Goal: Information Seeking & Learning: Compare options

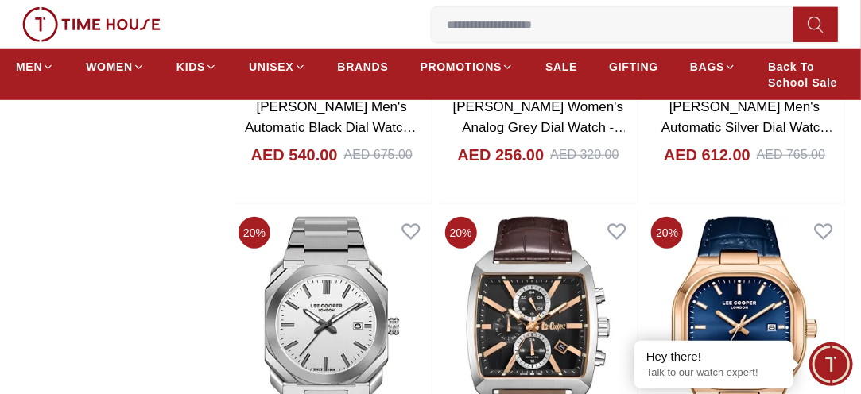
scroll to position [2226, 0]
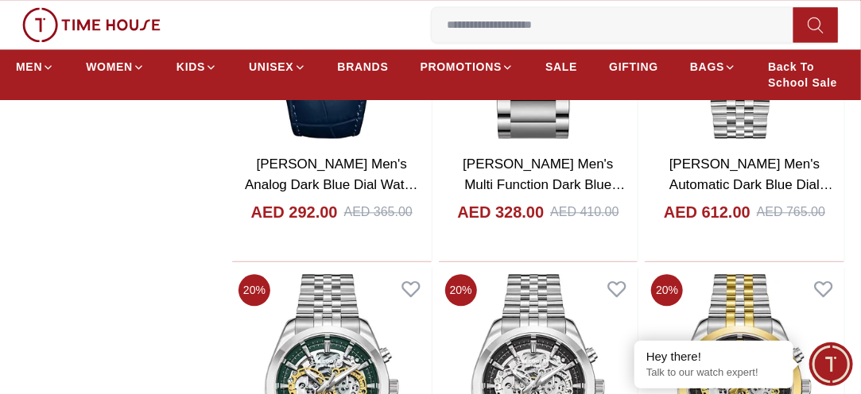
scroll to position [3275, 0]
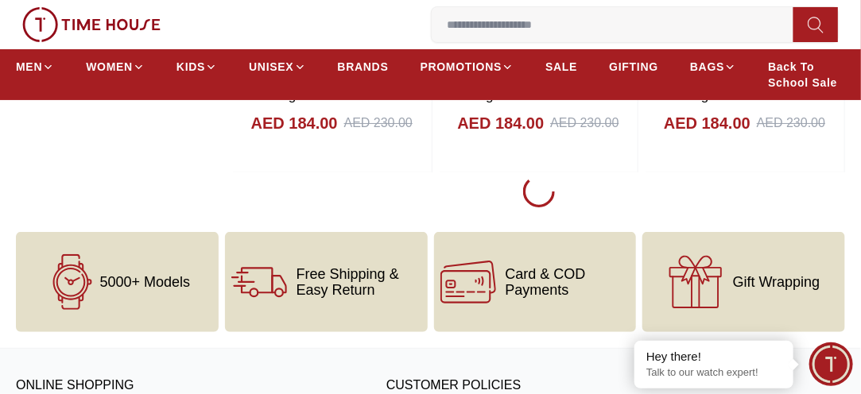
scroll to position [8139, 0]
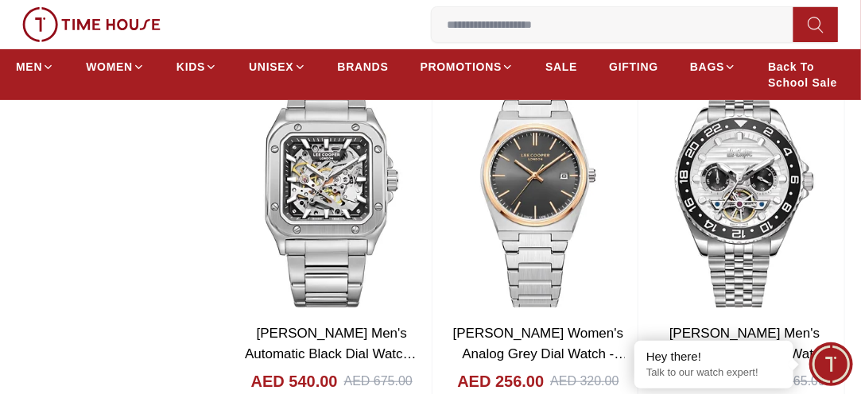
scroll to position [2194, 0]
click at [338, 229] on img at bounding box center [332, 188] width 200 height 253
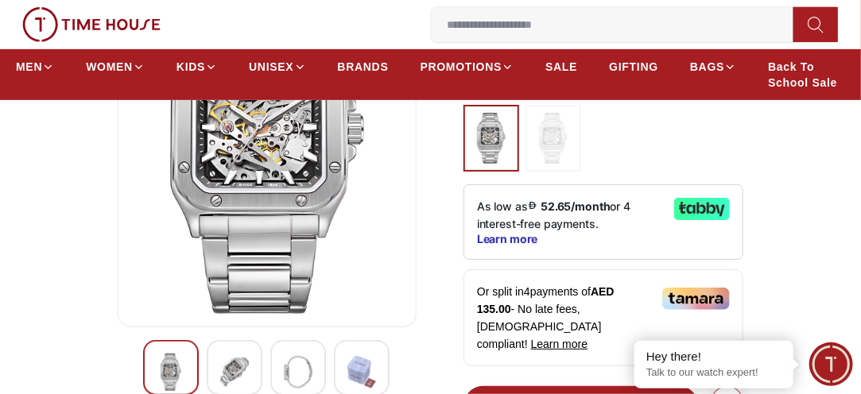
scroll to position [254, 0]
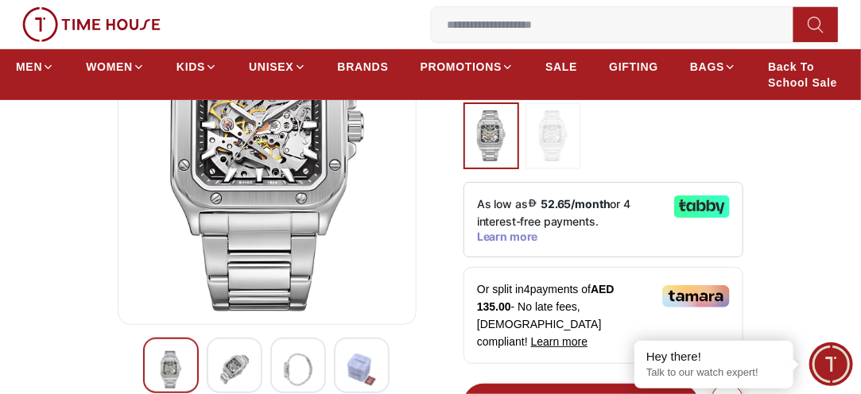
click at [516, 231] on span "Learn more" at bounding box center [507, 237] width 61 height 13
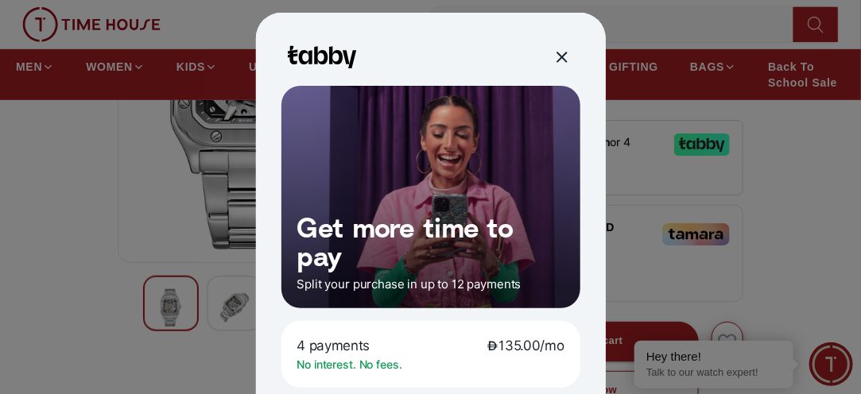
scroll to position [318, 0]
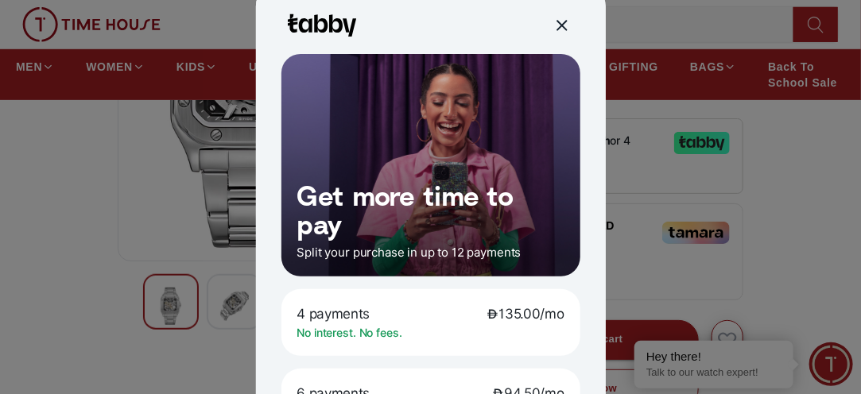
scroll to position [0, 0]
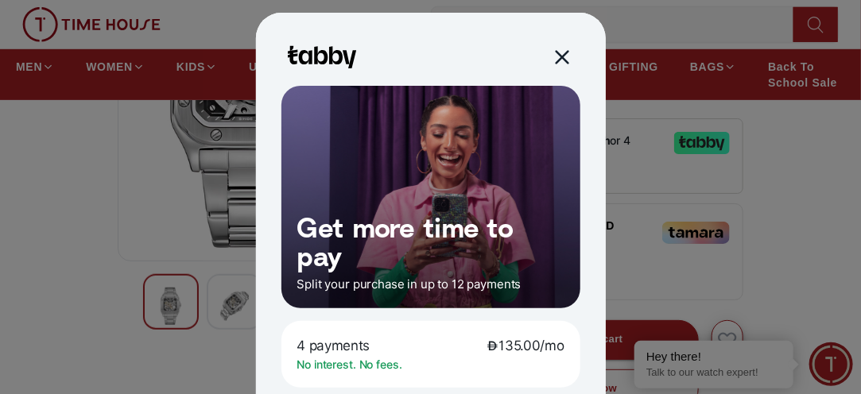
click at [558, 60] on div at bounding box center [561, 57] width 18 height 18
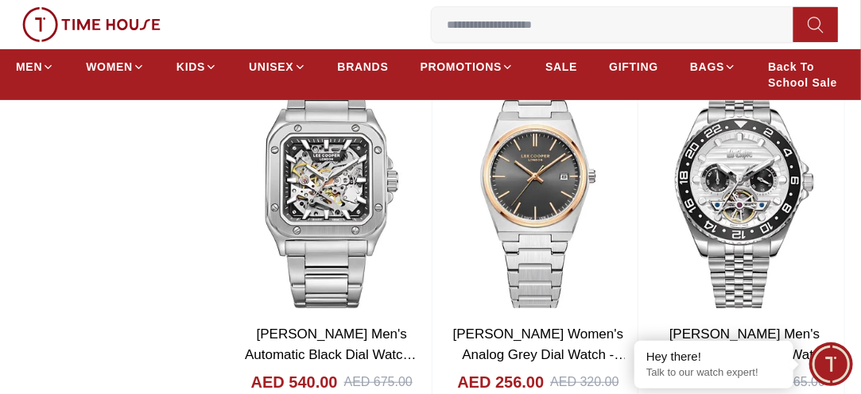
scroll to position [13828, 0]
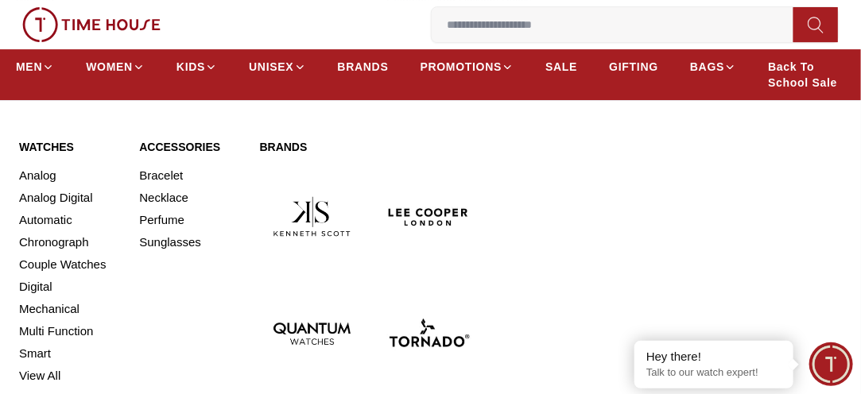
click at [405, 219] on img at bounding box center [429, 217] width 104 height 104
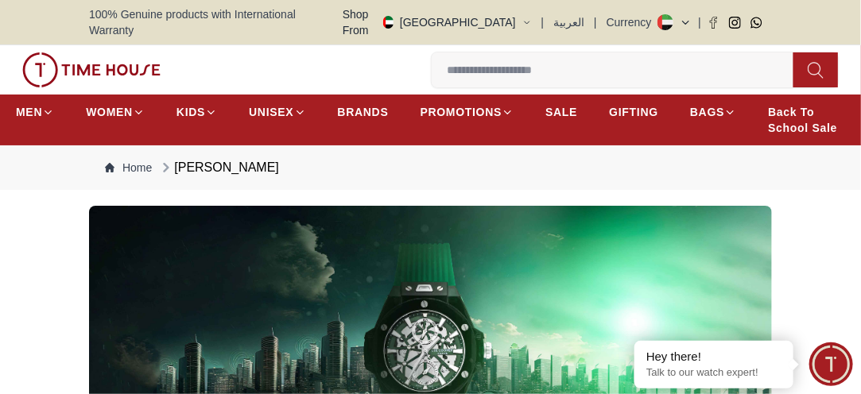
click at [432, 277] on img at bounding box center [430, 339] width 683 height 267
click at [430, 314] on img at bounding box center [430, 339] width 683 height 267
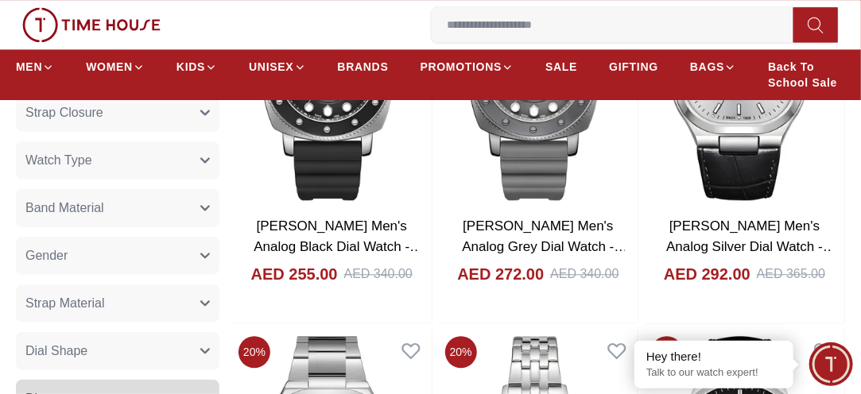
scroll to position [1208, 0]
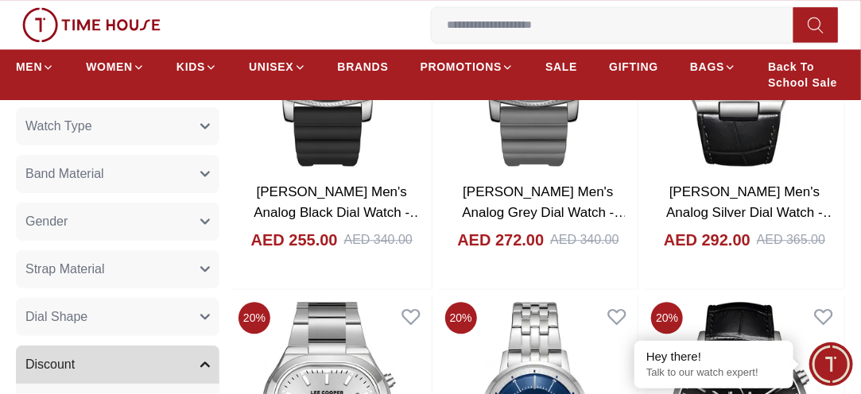
click at [784, 77] on span "Back To School Sale" at bounding box center [806, 75] width 77 height 32
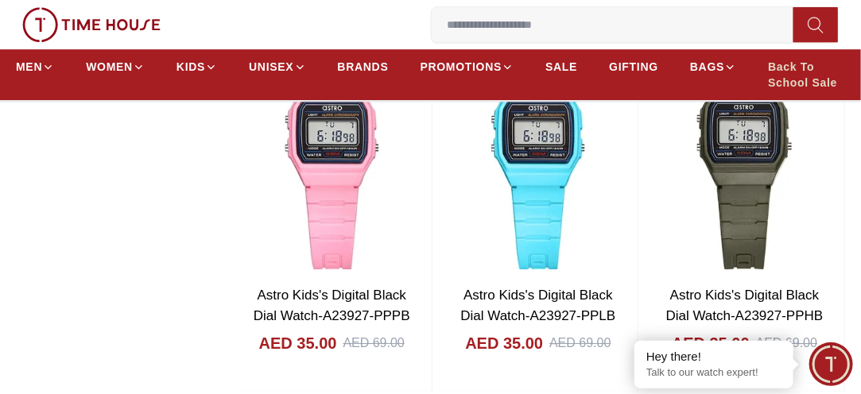
scroll to position [1621, 0]
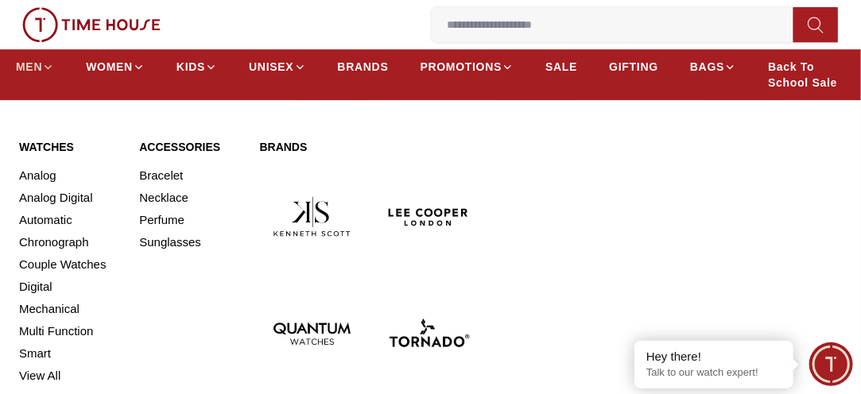
click at [38, 70] on span "MEN" at bounding box center [29, 67] width 26 height 16
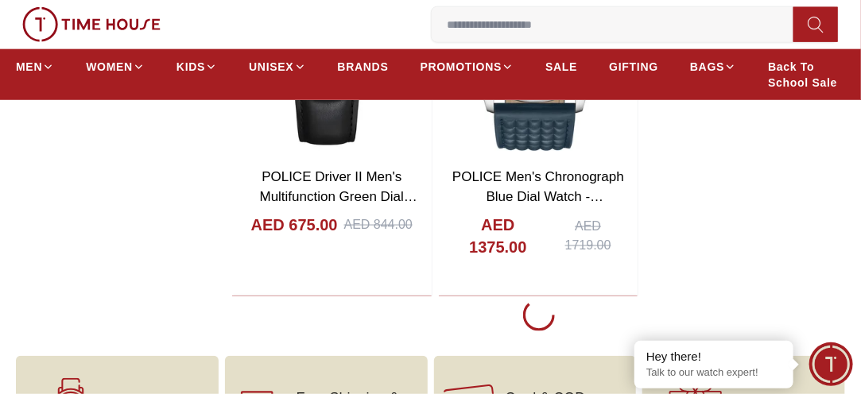
scroll to position [2702, 0]
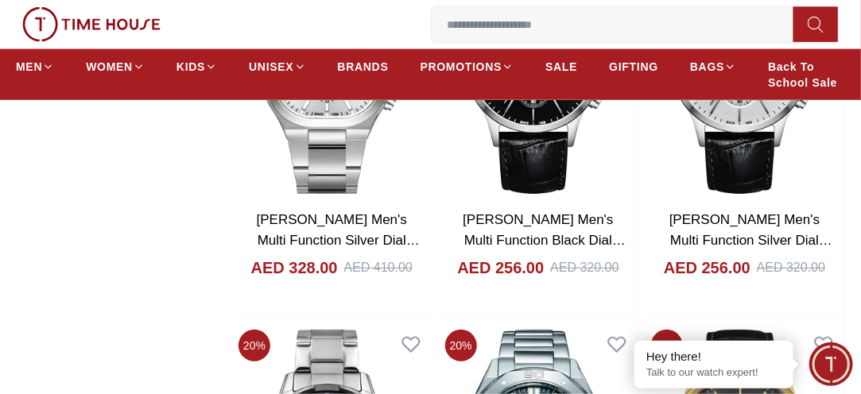
scroll to position [4864, 0]
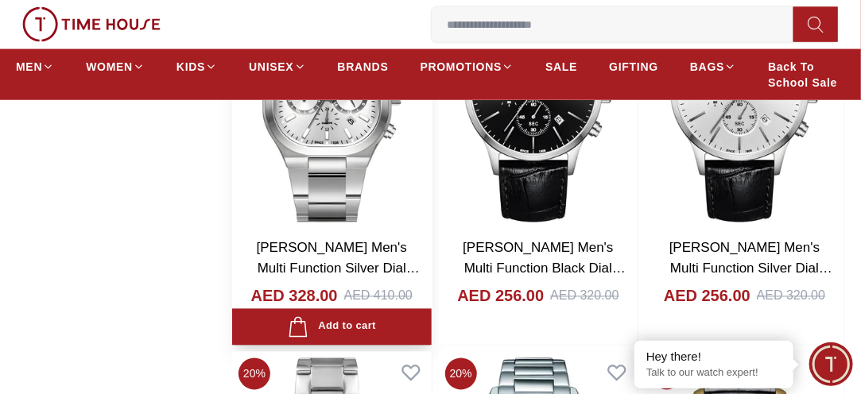
click at [320, 192] on img at bounding box center [332, 102] width 200 height 253
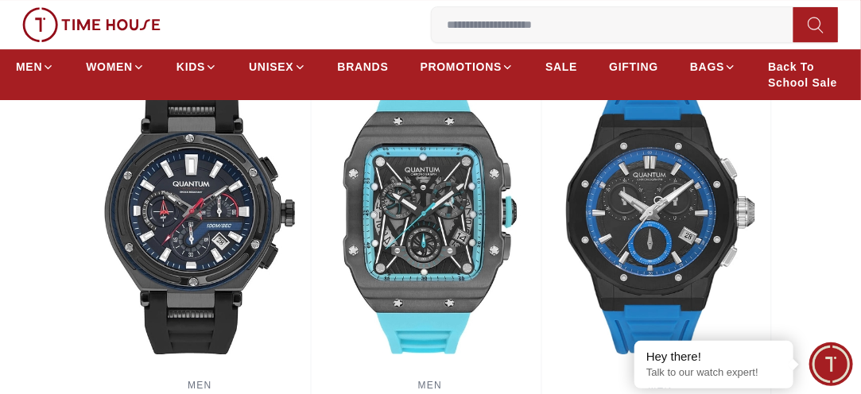
scroll to position [1653, 0]
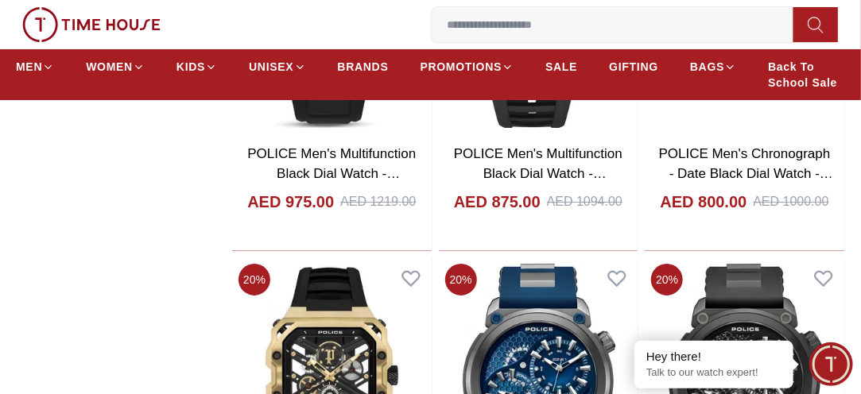
scroll to position [8398, 0]
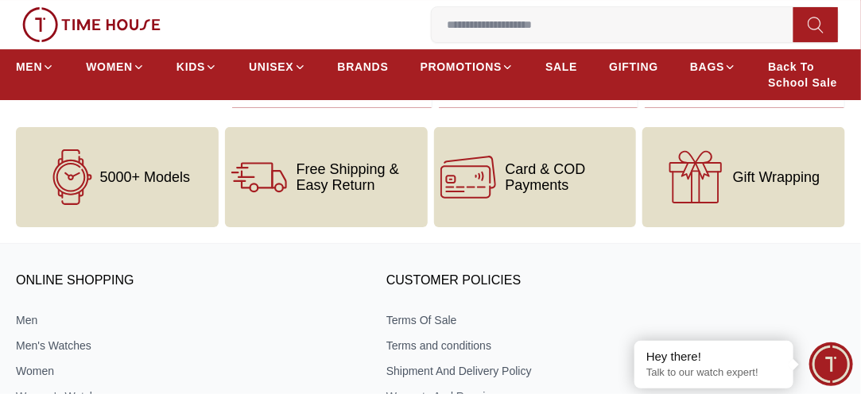
scroll to position [7826, 0]
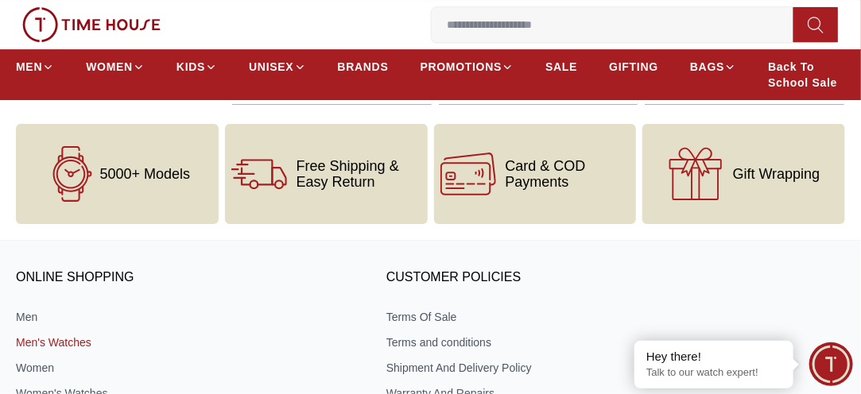
click at [37, 335] on link "Men's Watches" at bounding box center [183, 343] width 335 height 16
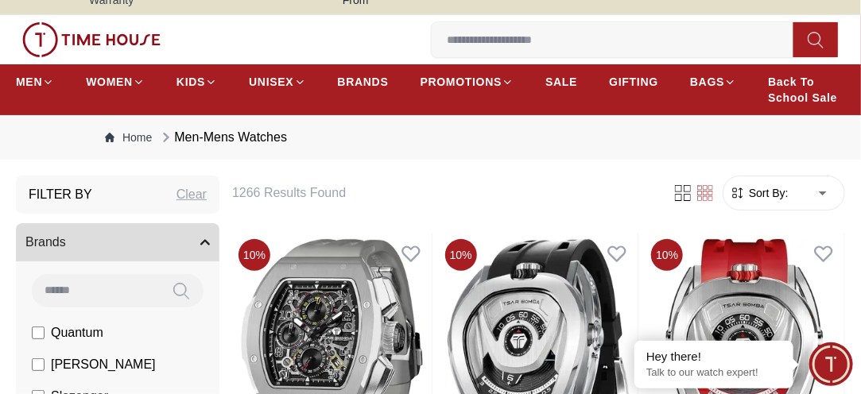
scroll to position [32, 0]
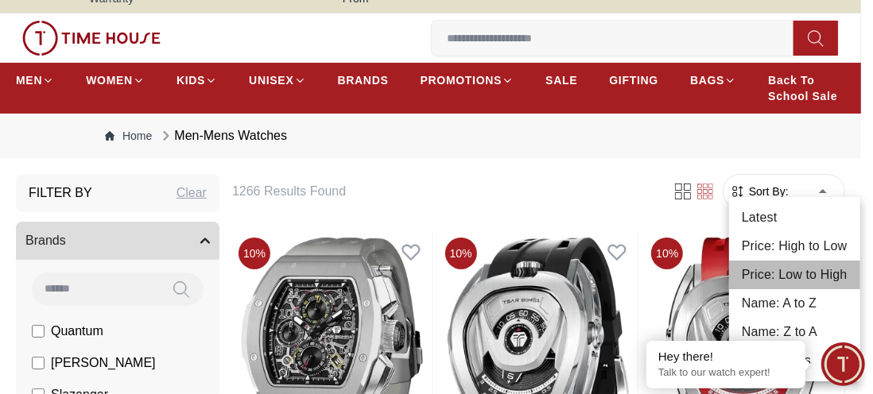
click at [827, 273] on li "Price: Low to High" at bounding box center [794, 275] width 131 height 29
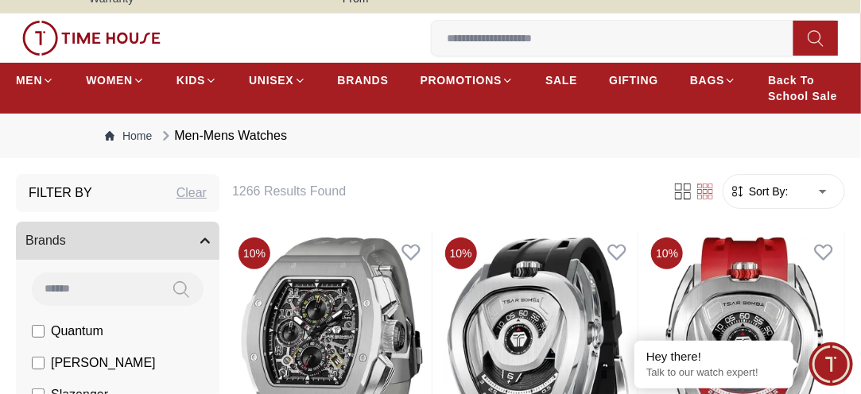
type input "*"
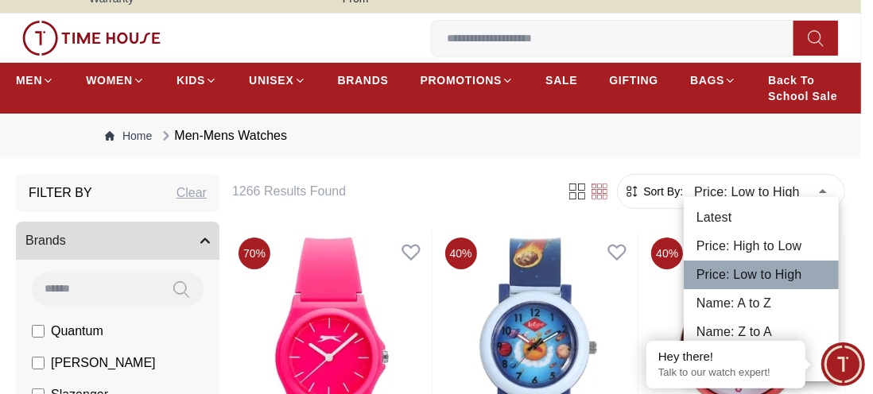
click at [827, 273] on li "Price: Low to High" at bounding box center [761, 275] width 155 height 29
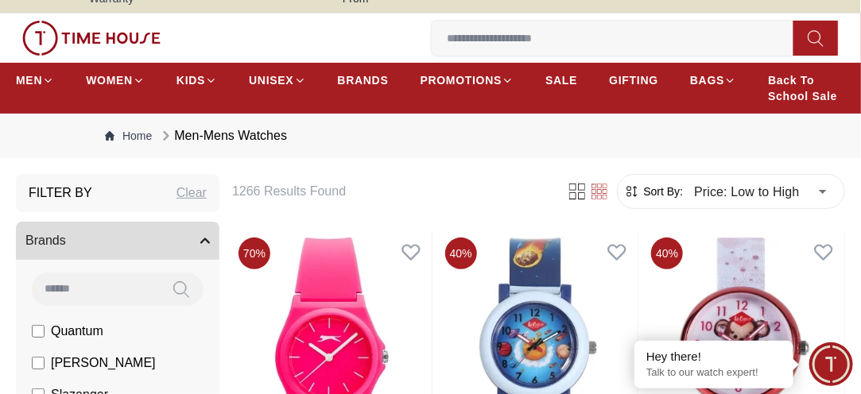
click at [525, 182] on h6 "1266 Results Found" at bounding box center [389, 191] width 315 height 19
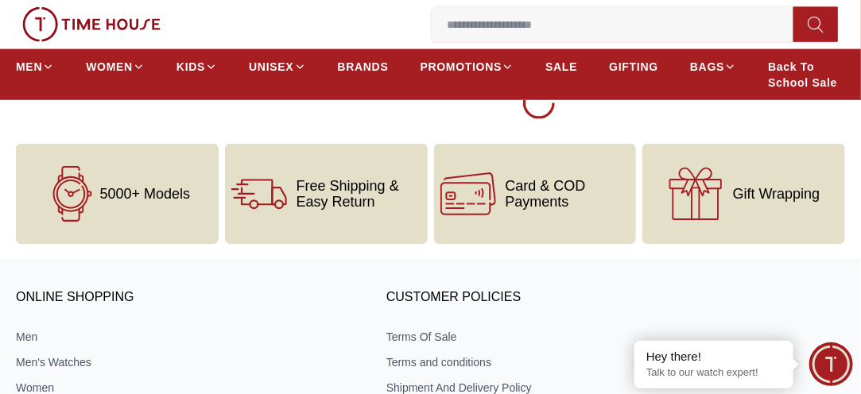
scroll to position [2830, 0]
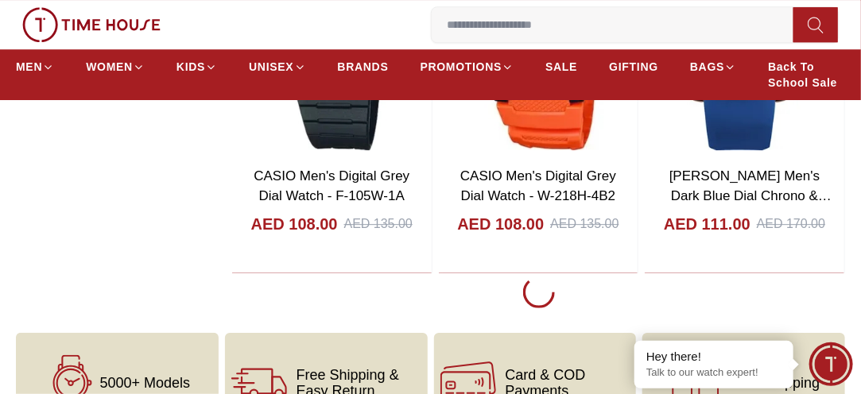
scroll to position [7503, 0]
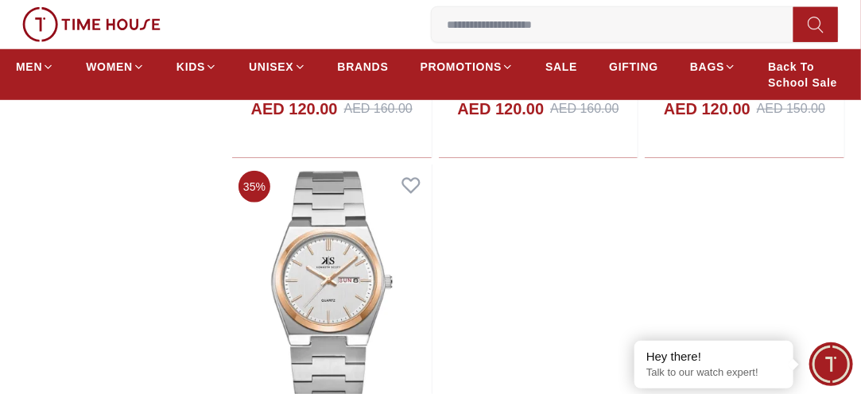
scroll to position [12685, 0]
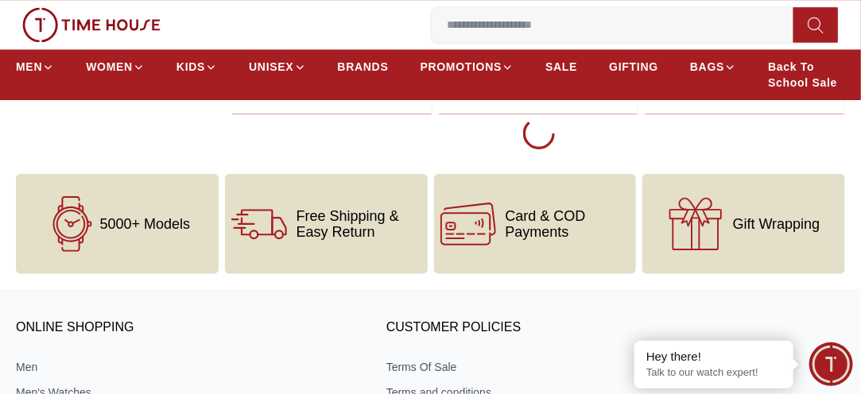
scroll to position [15197, 0]
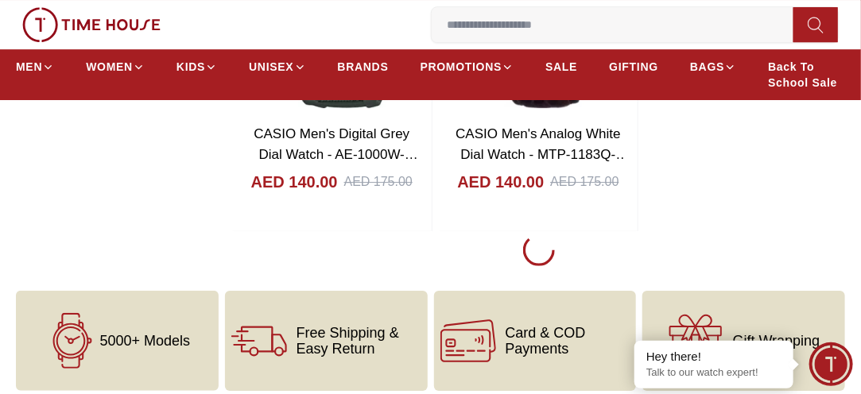
scroll to position [17709, 0]
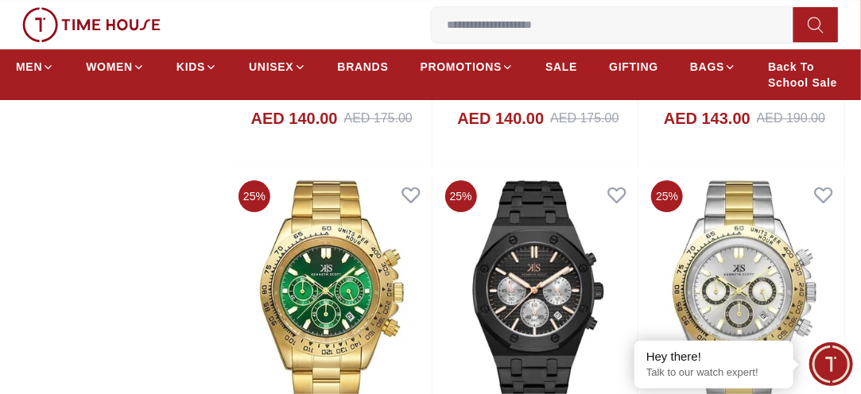
scroll to position [17772, 0]
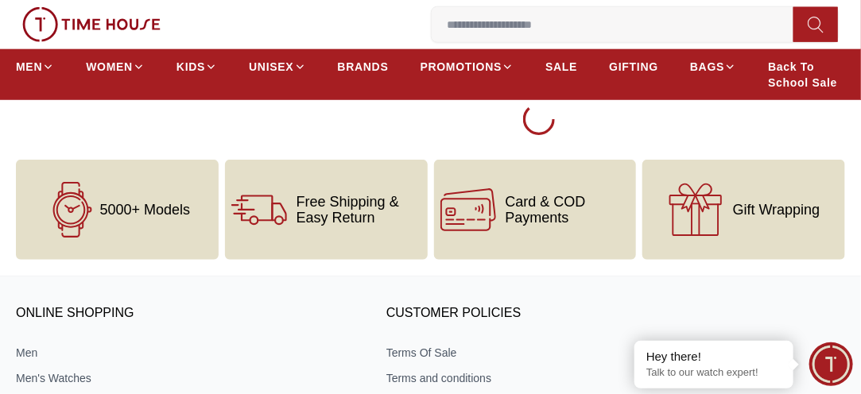
scroll to position [22764, 0]
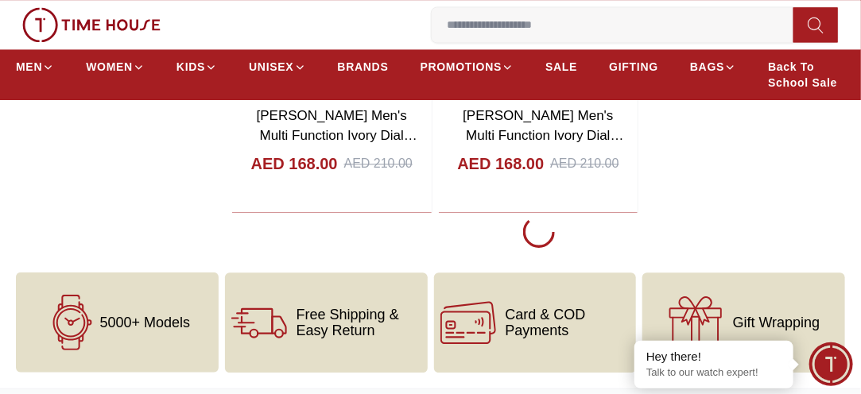
scroll to position [25276, 0]
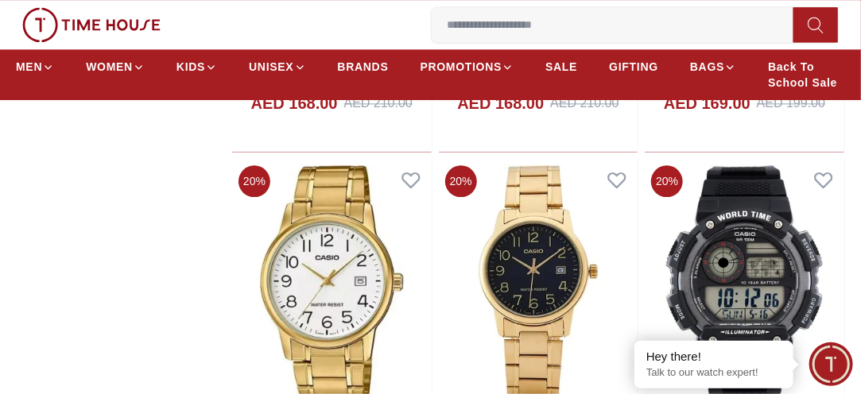
scroll to position [25307, 0]
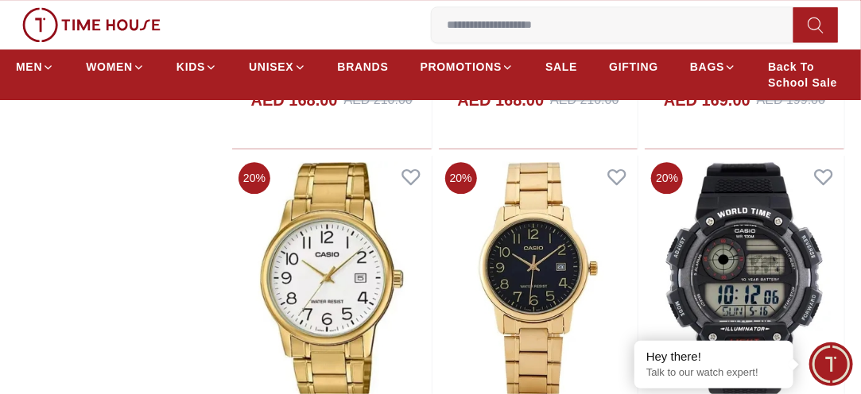
click at [497, 39] on input at bounding box center [619, 25] width 375 height 32
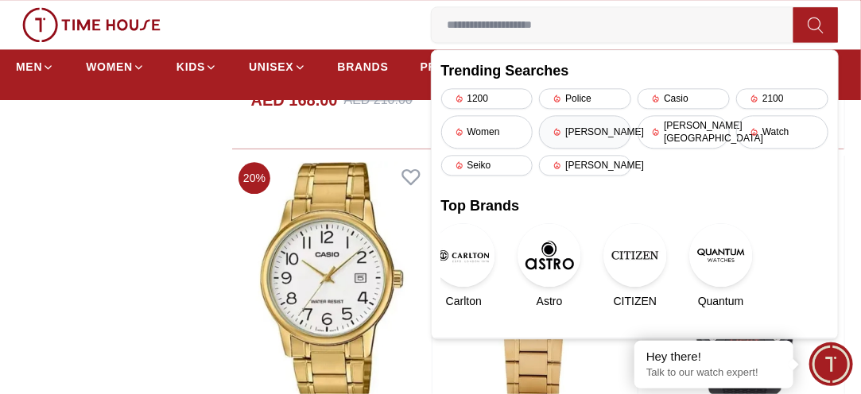
click at [577, 118] on div "[PERSON_NAME]" at bounding box center [585, 131] width 92 height 33
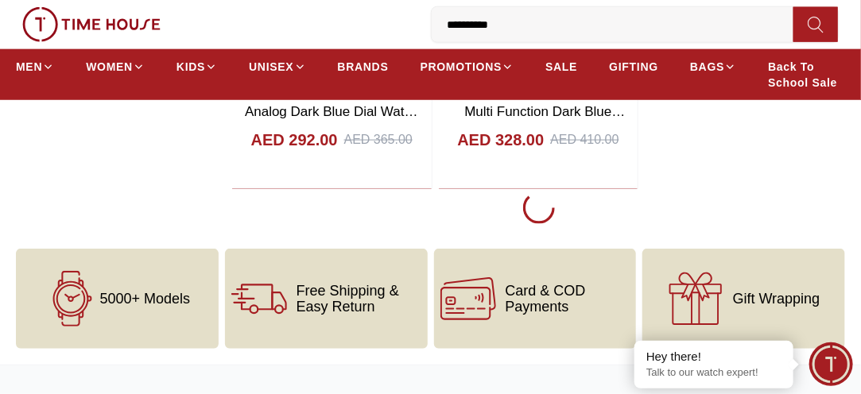
scroll to position [2702, 0]
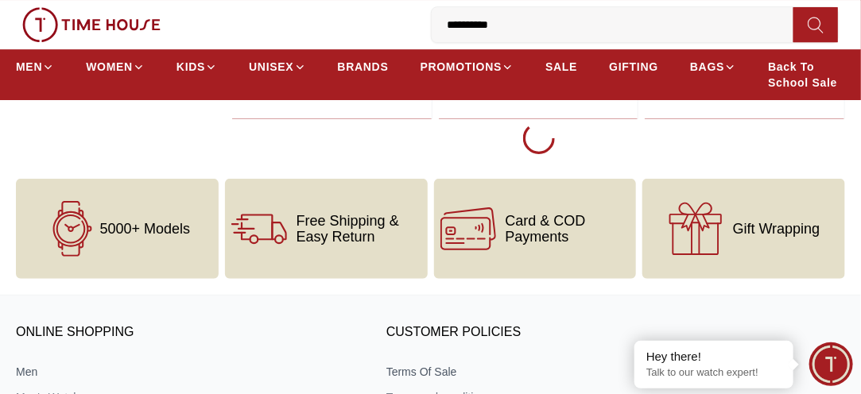
scroll to position [7694, 0]
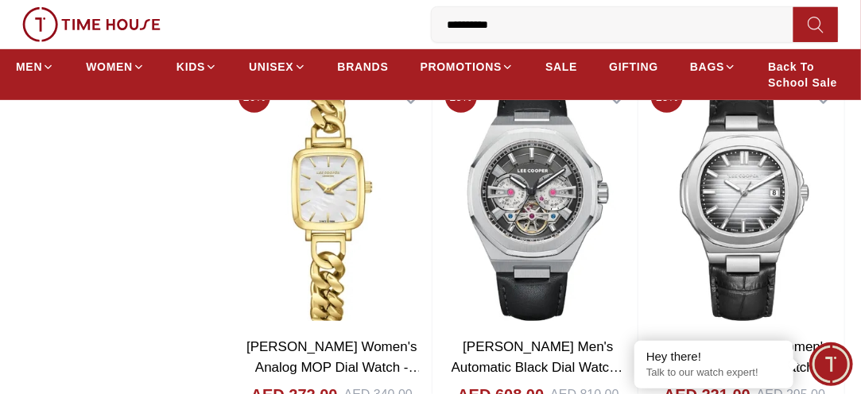
scroll to position [10333, 0]
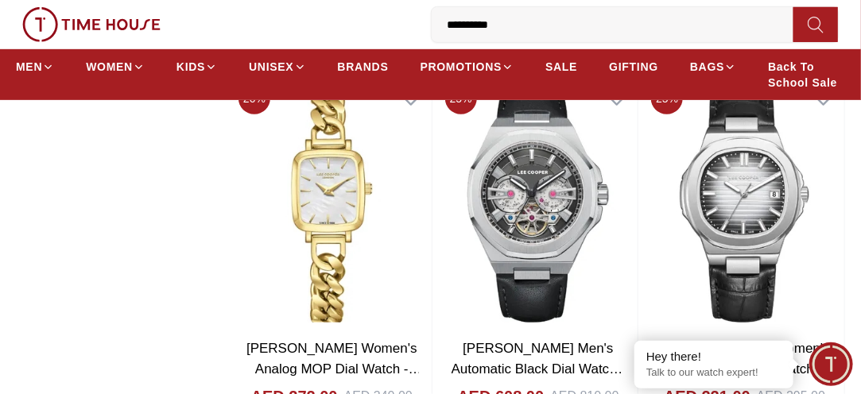
click at [577, 118] on img at bounding box center [539, 202] width 200 height 253
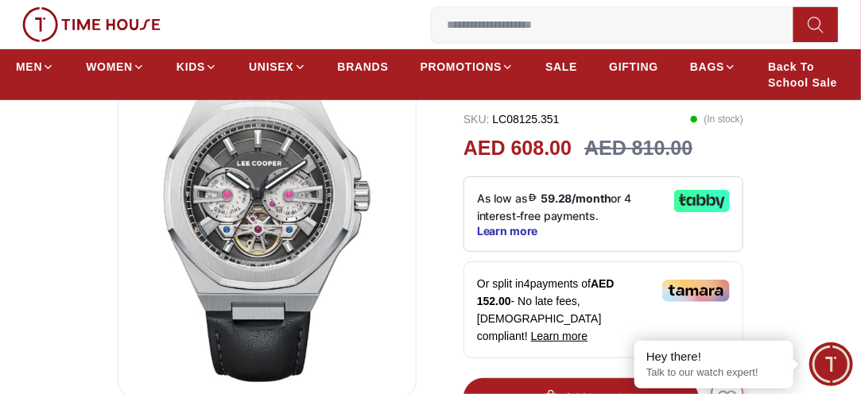
scroll to position [254, 0]
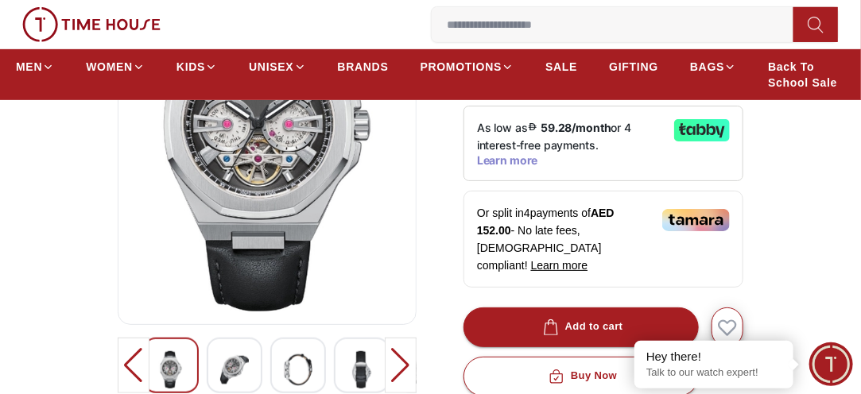
click at [513, 154] on span "Learn more" at bounding box center [507, 160] width 61 height 13
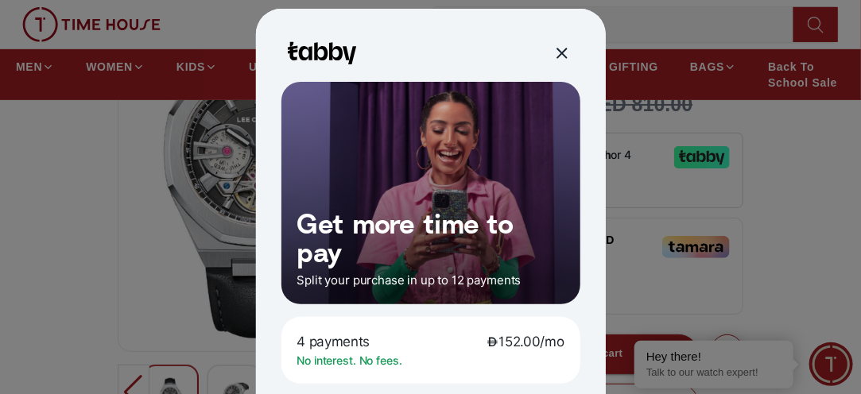
scroll to position [0, 0]
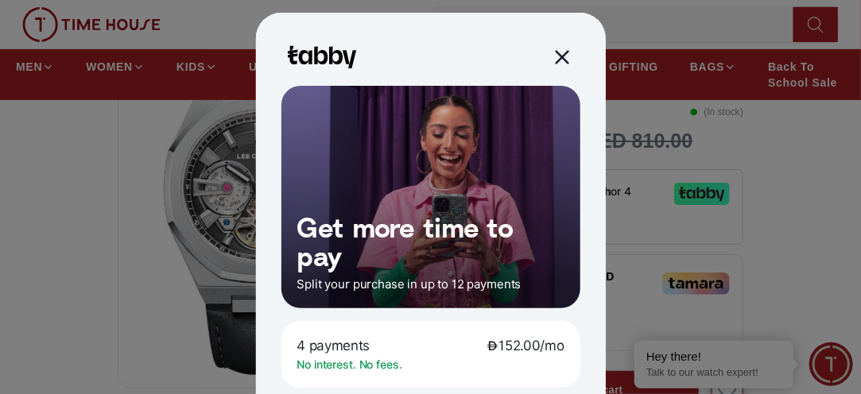
click at [556, 55] on div at bounding box center [561, 57] width 18 height 18
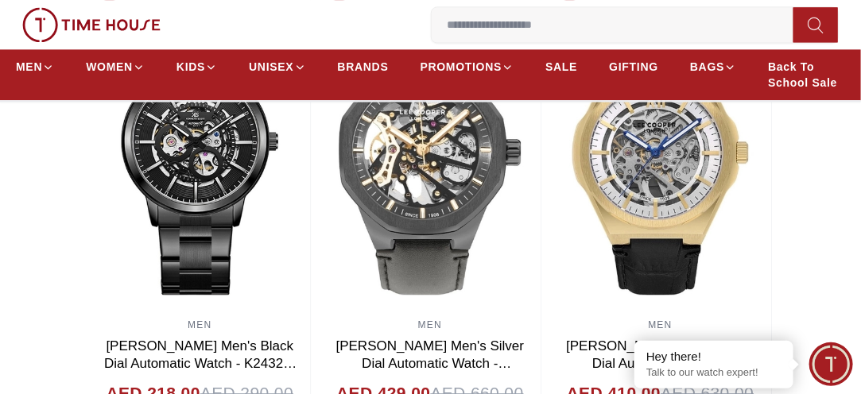
scroll to position [1176, 0]
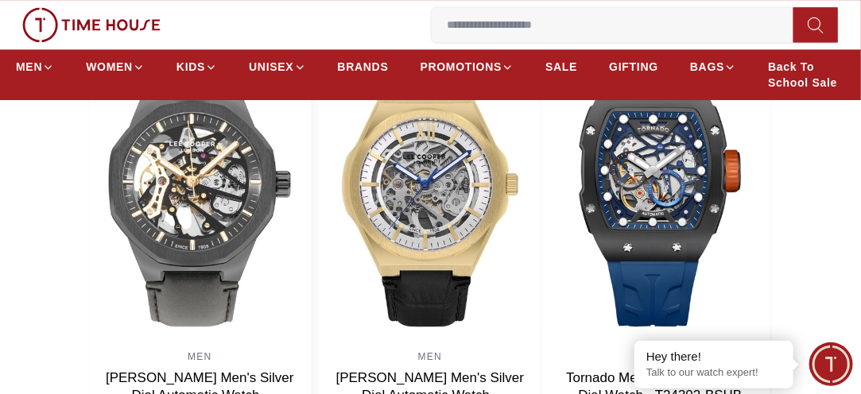
click at [311, 168] on img at bounding box center [200, 184] width 222 height 318
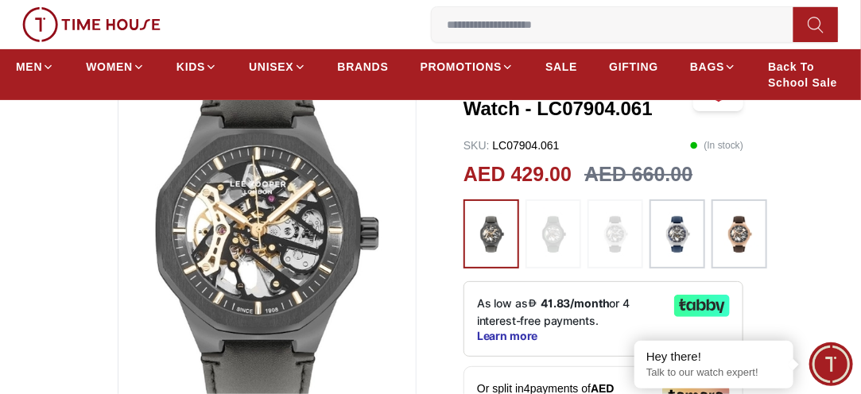
scroll to position [159, 0]
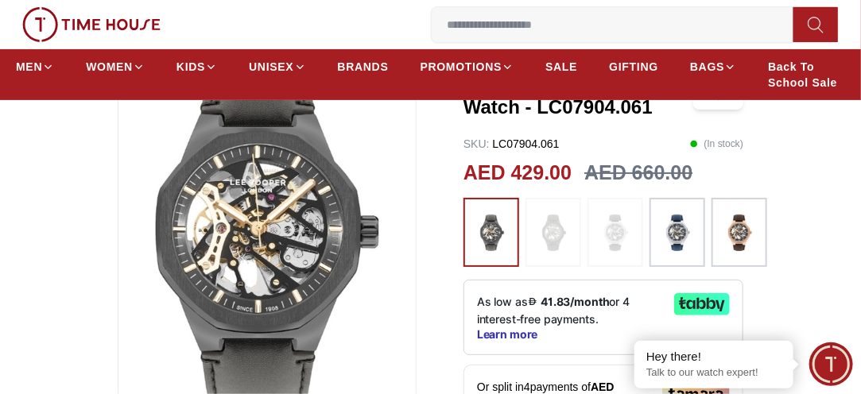
click at [676, 216] on img at bounding box center [677, 233] width 40 height 54
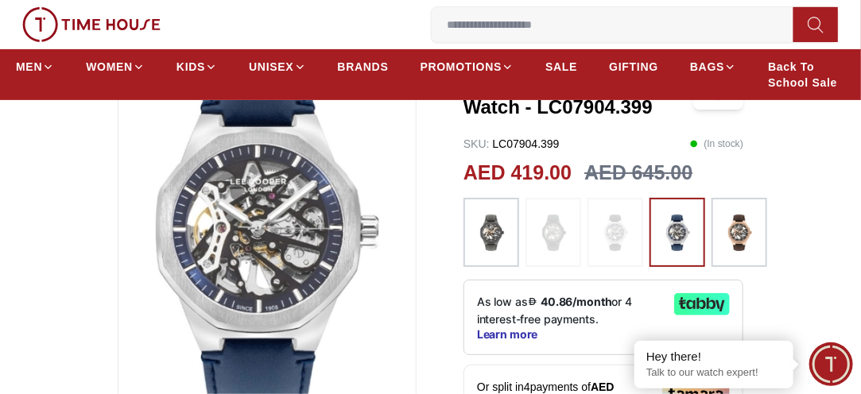
click at [742, 223] on img at bounding box center [739, 233] width 40 height 54
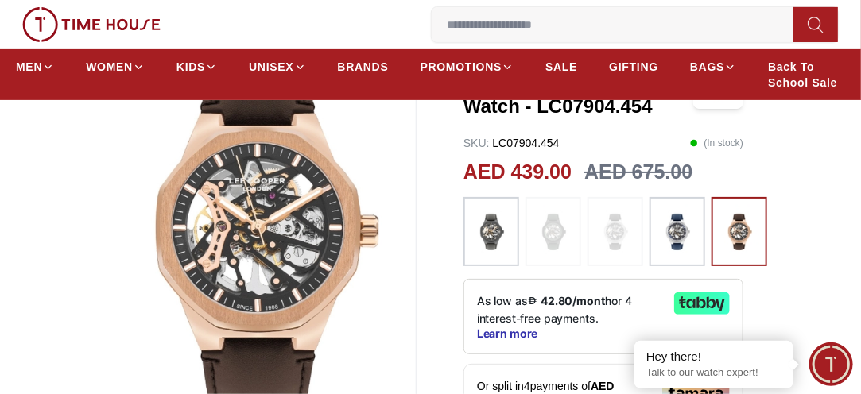
scroll to position [159, 0]
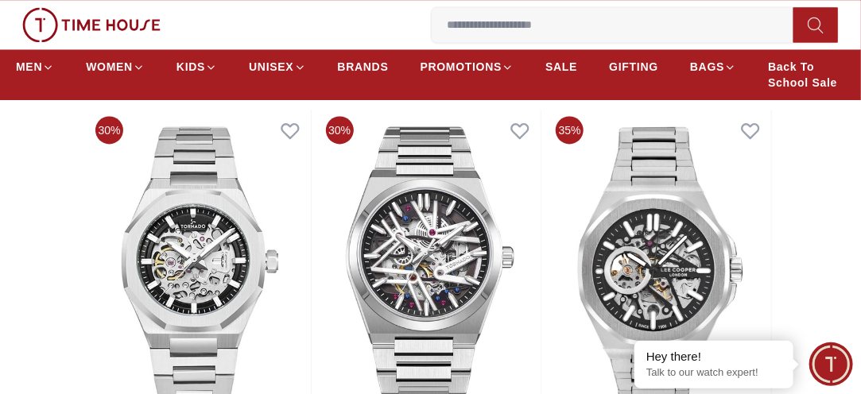
scroll to position [973, 0]
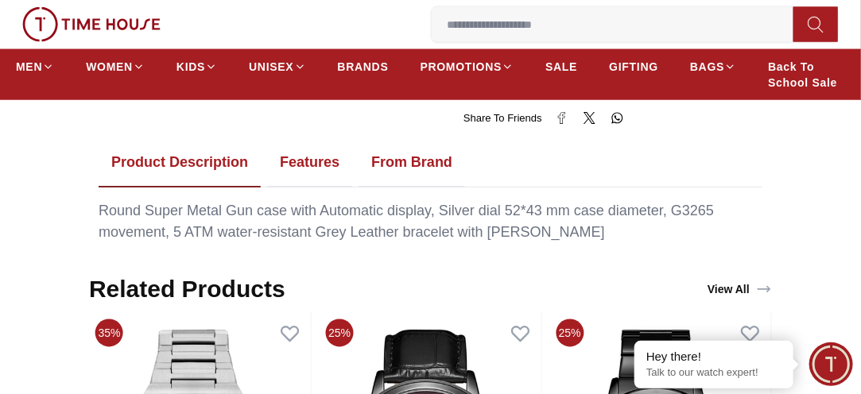
scroll to position [890, 0]
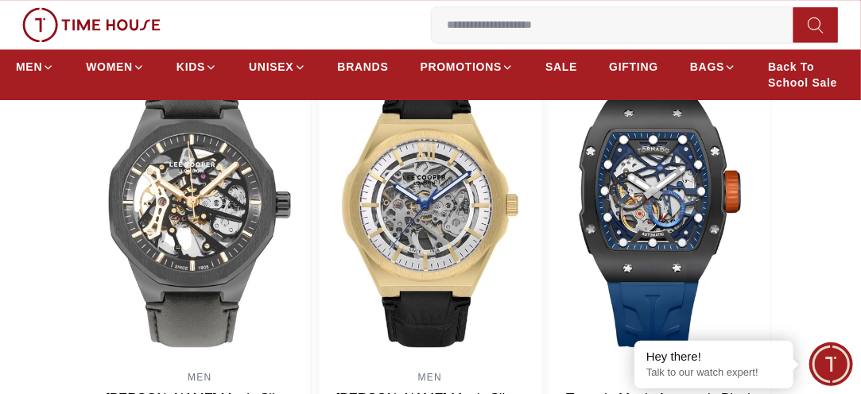
scroll to position [1113, 0]
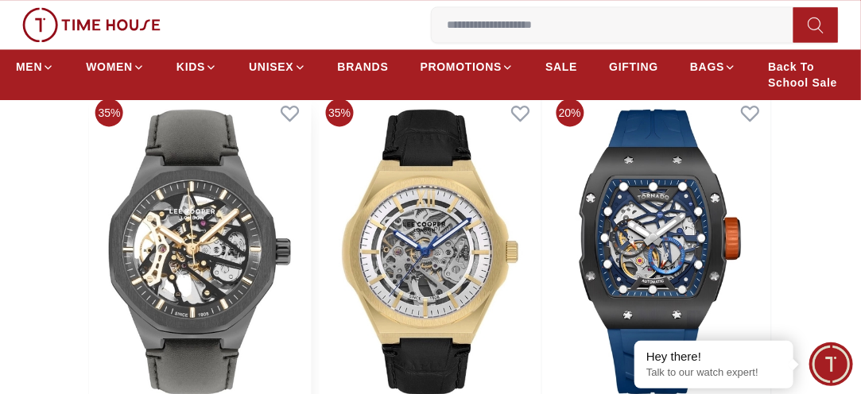
click at [246, 242] on img at bounding box center [200, 251] width 222 height 318
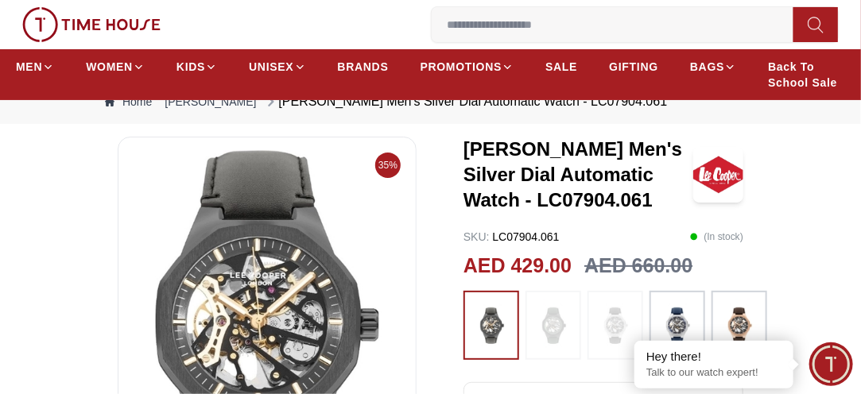
scroll to position [64, 0]
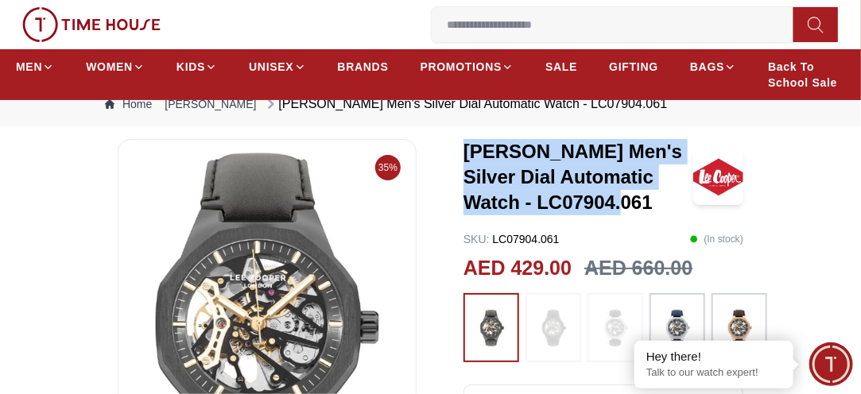
drag, startPoint x: 468, startPoint y: 130, endPoint x: 583, endPoint y: 180, distance: 124.9
click at [583, 180] on h3 "[PERSON_NAME] Men's Silver Dial Automatic Watch - LC07904.061" at bounding box center [578, 177] width 230 height 76
copy h3 "[PERSON_NAME] Men's Silver Dial Automatic Watch - LC07904.061"
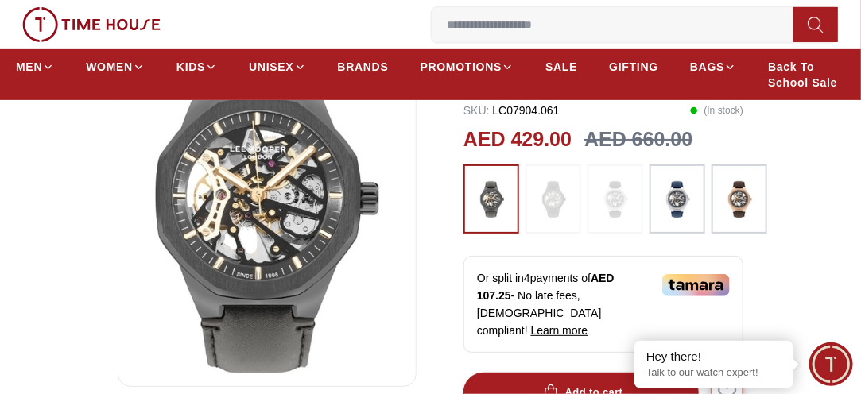
scroll to position [191, 0]
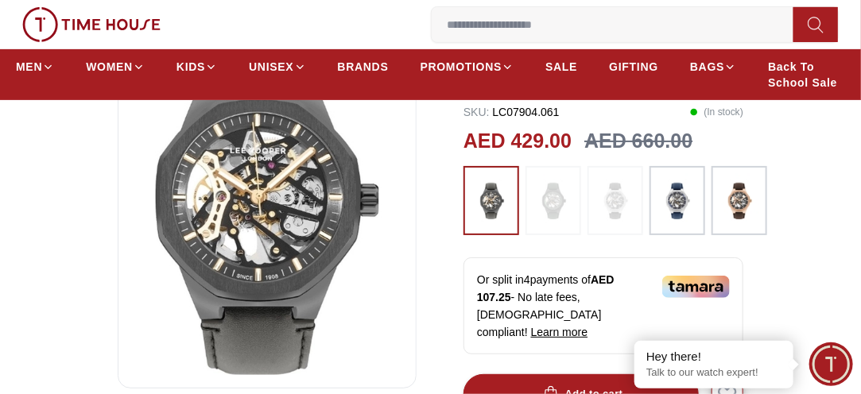
click at [755, 183] on img at bounding box center [739, 201] width 40 height 54
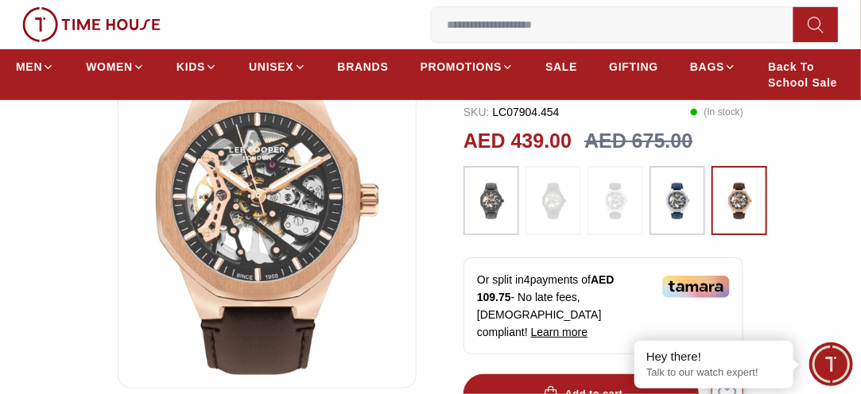
click at [738, 179] on img at bounding box center [739, 201] width 40 height 54
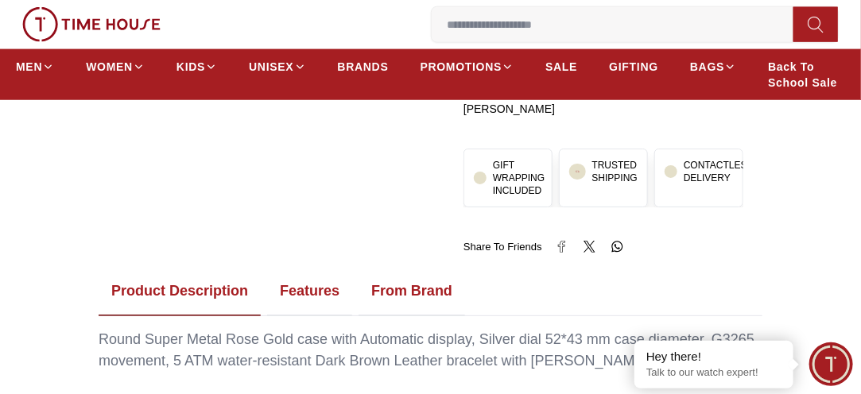
scroll to position [0, 10]
click at [298, 271] on button "Features" at bounding box center [309, 291] width 85 height 49
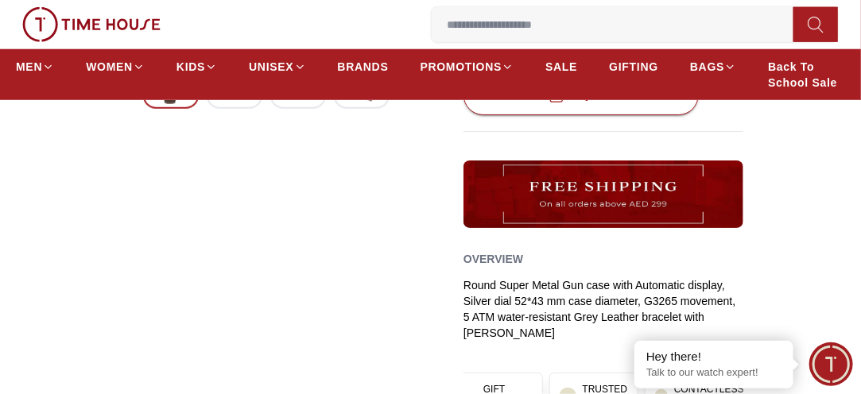
scroll to position [763, 0]
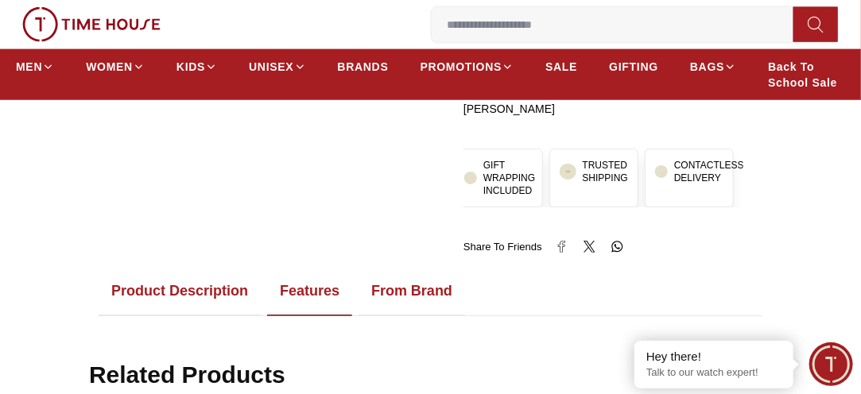
click at [298, 271] on button "Features" at bounding box center [309, 291] width 85 height 49
click at [206, 275] on button "Product Description" at bounding box center [180, 291] width 162 height 49
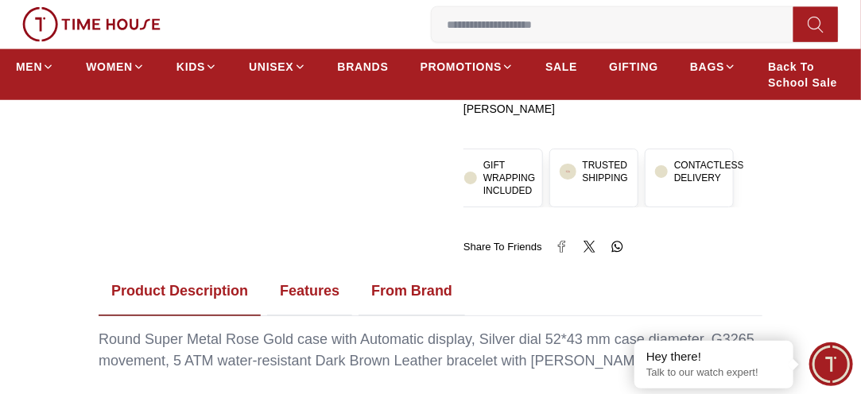
click at [320, 267] on button "Features" at bounding box center [309, 291] width 85 height 49
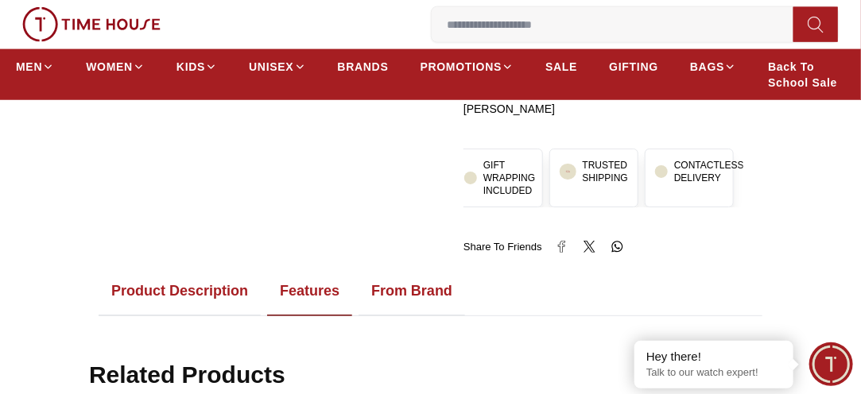
click at [405, 267] on button "From Brand" at bounding box center [411, 291] width 107 height 49
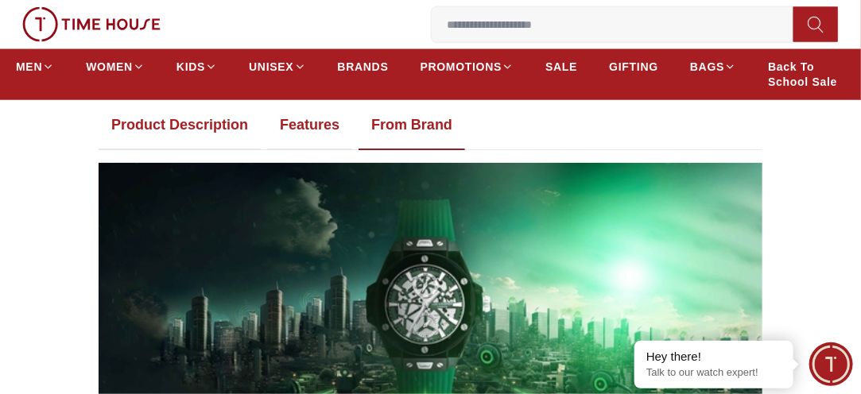
scroll to position [922, 0]
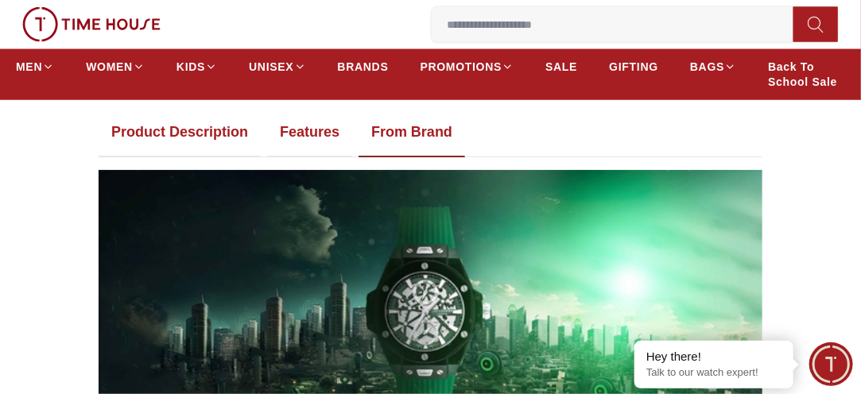
click at [320, 110] on button "Features" at bounding box center [309, 132] width 85 height 49
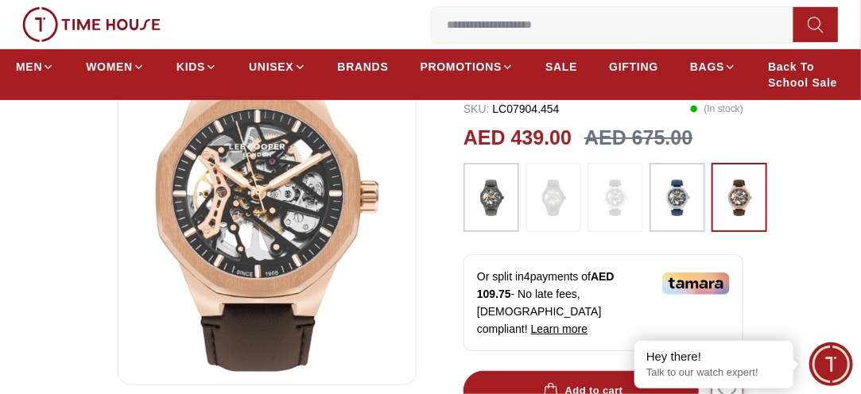
scroll to position [191, 0]
